Goal: Check status: Check status

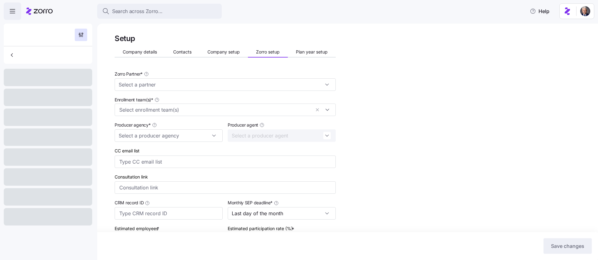
type input "123123125555"
type input "100"
type input "20%"
type input "[URL]"
type input "20"
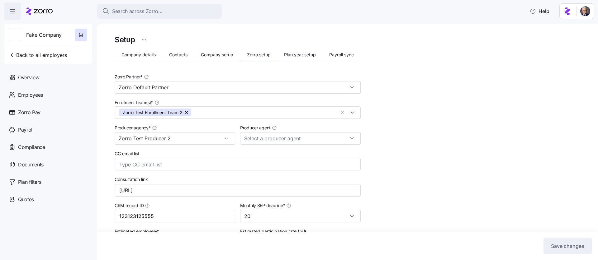
type input "Zorro Default Partner"
type input "Zorro Test Producer 2"
type input "[PERSON_NAME] ([EMAIL_ADDRESS][DOMAIN_NAME])"
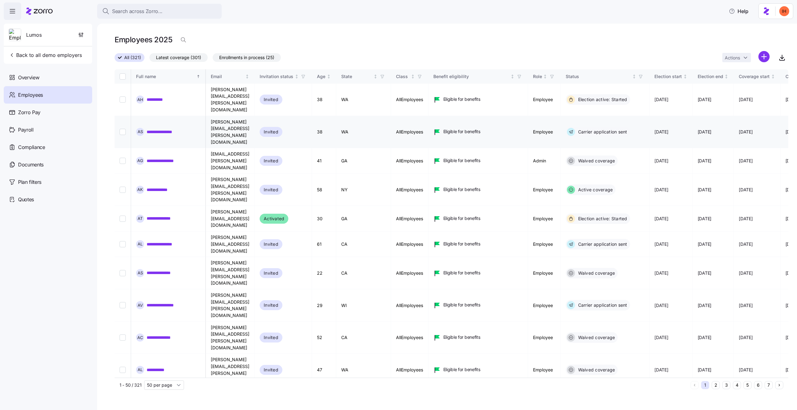
scroll to position [0, 372]
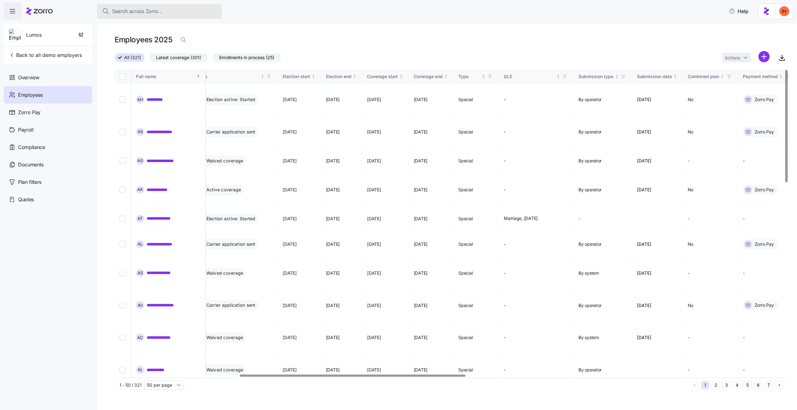
click at [120, 5] on button "Search across Zorro..." at bounding box center [159, 11] width 125 height 15
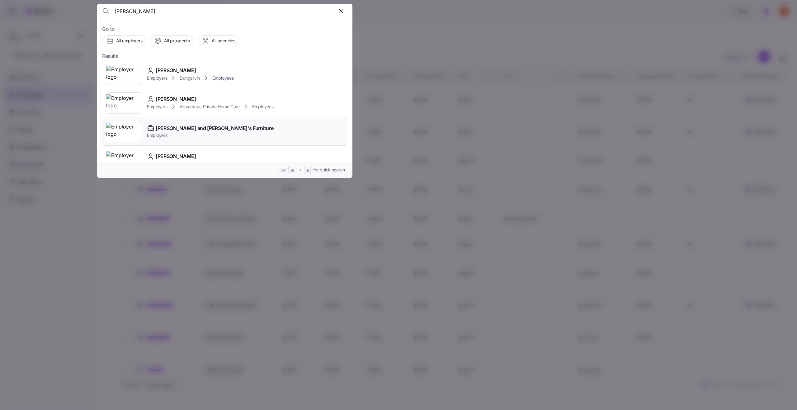
type input "bernie"
click at [198, 136] on span "Employers" at bounding box center [210, 135] width 126 height 6
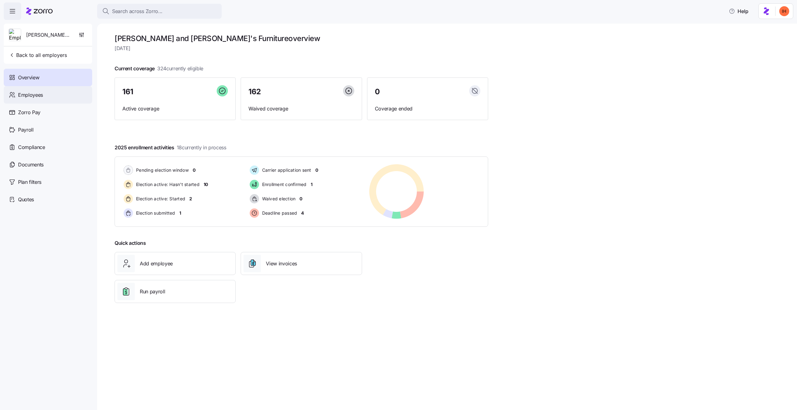
click at [38, 98] on span "Employees" at bounding box center [30, 95] width 25 height 8
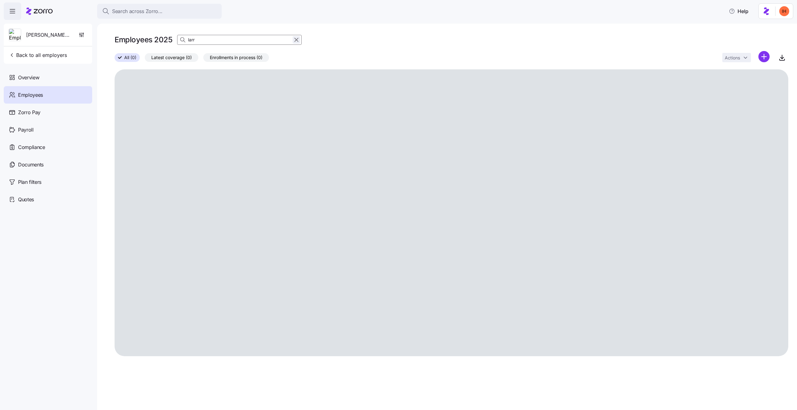
click at [296, 42] on icon "button" at bounding box center [296, 39] width 7 height 7
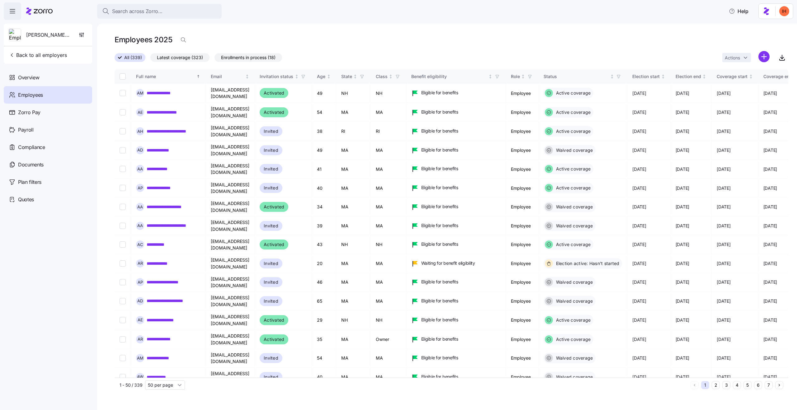
click at [256, 41] on div "Employees 2025" at bounding box center [452, 42] width 674 height 17
click at [179, 42] on span "button" at bounding box center [184, 40] width 12 height 12
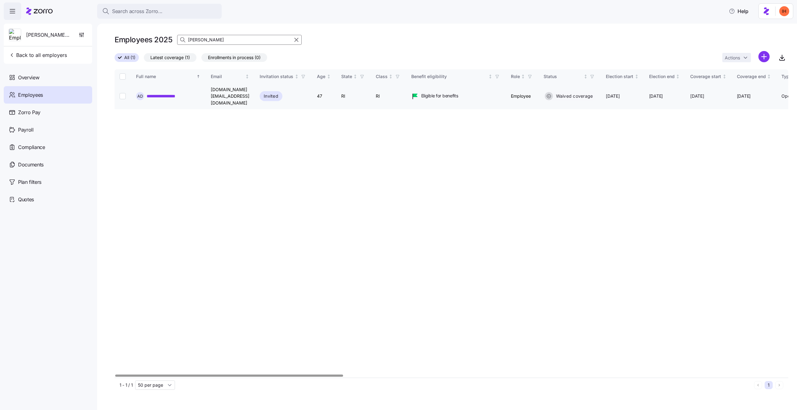
type input "arlin"
click at [172, 93] on link "**********" at bounding box center [170, 96] width 47 height 6
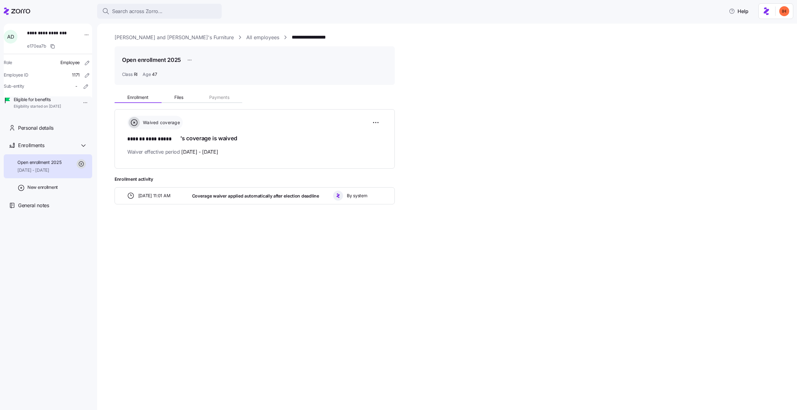
click at [229, 195] on span "Coverage waiver applied automatically after election deadline" at bounding box center [255, 196] width 127 height 6
click at [254, 195] on span "Coverage waiver applied automatically after election deadline" at bounding box center [255, 196] width 127 height 6
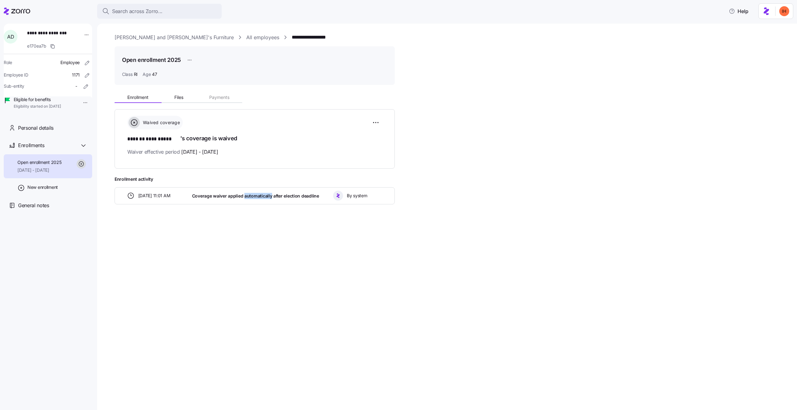
click at [254, 195] on span "Coverage waiver applied automatically after election deadline" at bounding box center [255, 196] width 127 height 6
click at [278, 196] on span "Coverage waiver applied automatically after election deadline" at bounding box center [255, 196] width 127 height 6
